Goal: Transaction & Acquisition: Purchase product/service

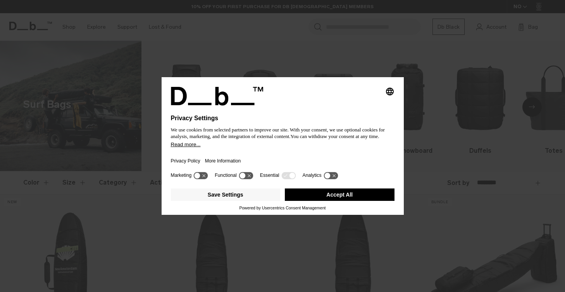
click at [342, 197] on button "Accept All" at bounding box center [340, 194] width 110 height 12
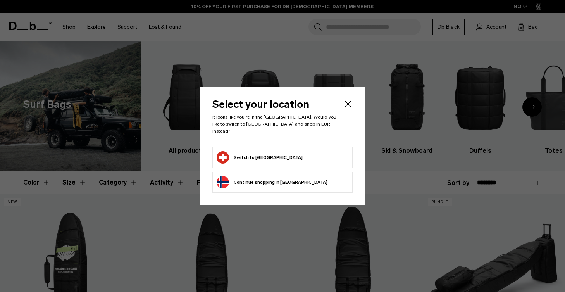
click at [349, 106] on icon "Close" at bounding box center [347, 103] width 9 height 9
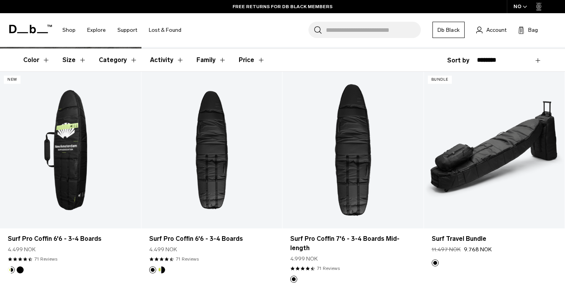
scroll to position [121, 0]
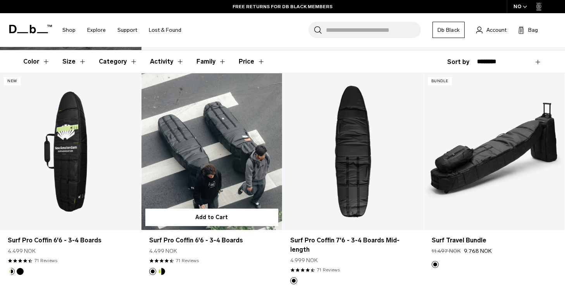
click at [221, 127] on link "Surf Pro Coffin 6'6 - 3-4 Boards" at bounding box center [211, 151] width 141 height 157
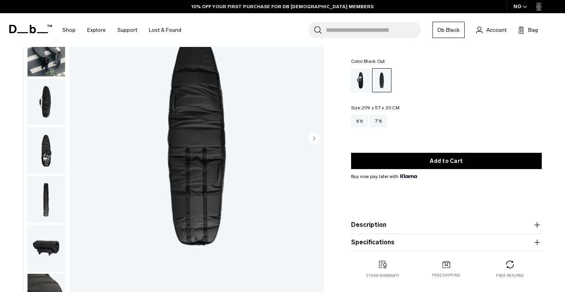
scroll to position [72, 0]
click at [43, 96] on img "button" at bounding box center [47, 101] width 38 height 46
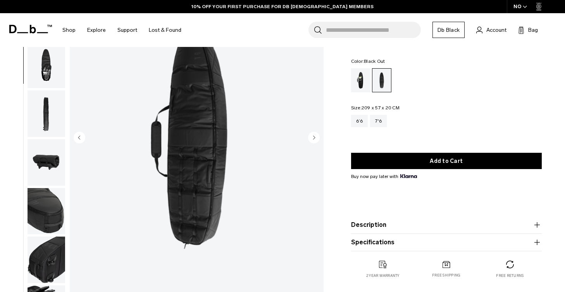
scroll to position [99, 0]
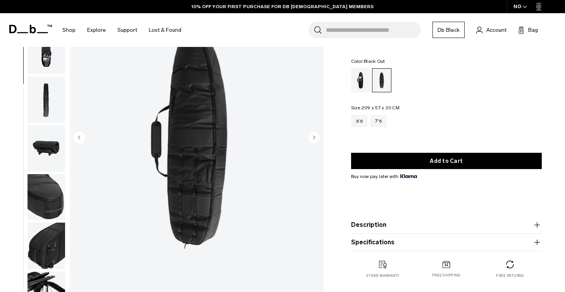
click at [43, 141] on img "button" at bounding box center [47, 148] width 38 height 46
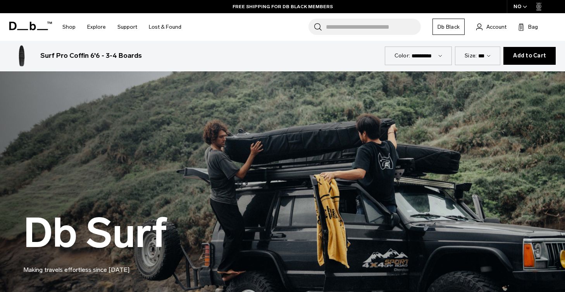
scroll to position [1817, 0]
click at [8, 97] on img at bounding box center [282, 222] width 565 height 349
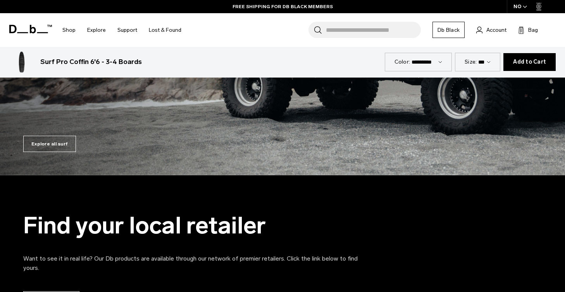
scroll to position [2076, 0]
